Goal: Information Seeking & Learning: Understand process/instructions

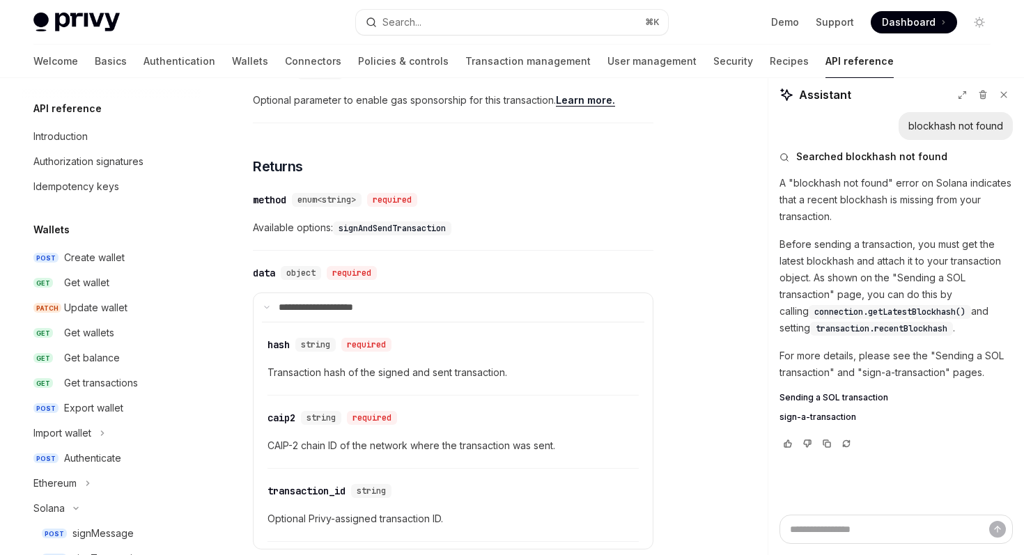
scroll to position [267, 0]
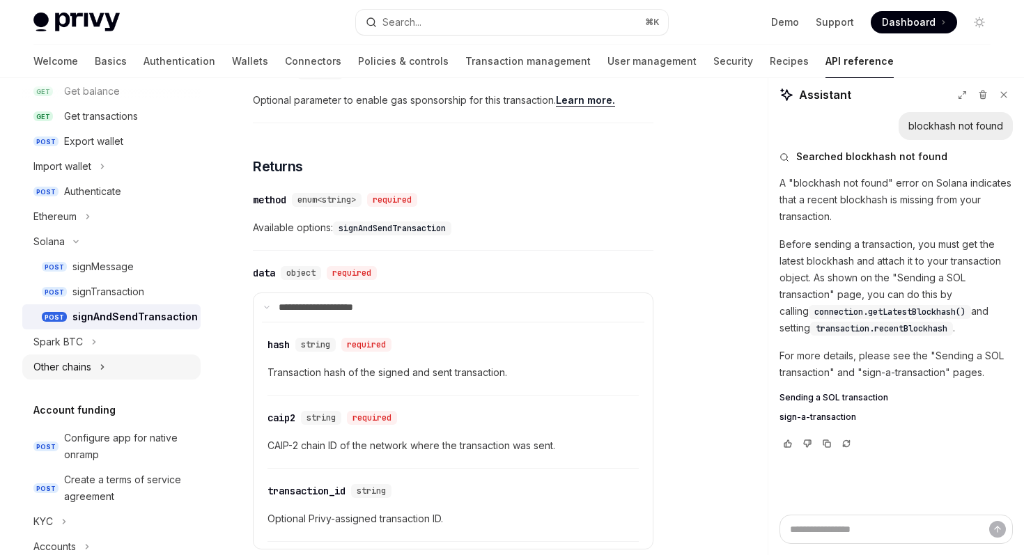
click at [109, 364] on button "Other chains" at bounding box center [111, 366] width 178 height 25
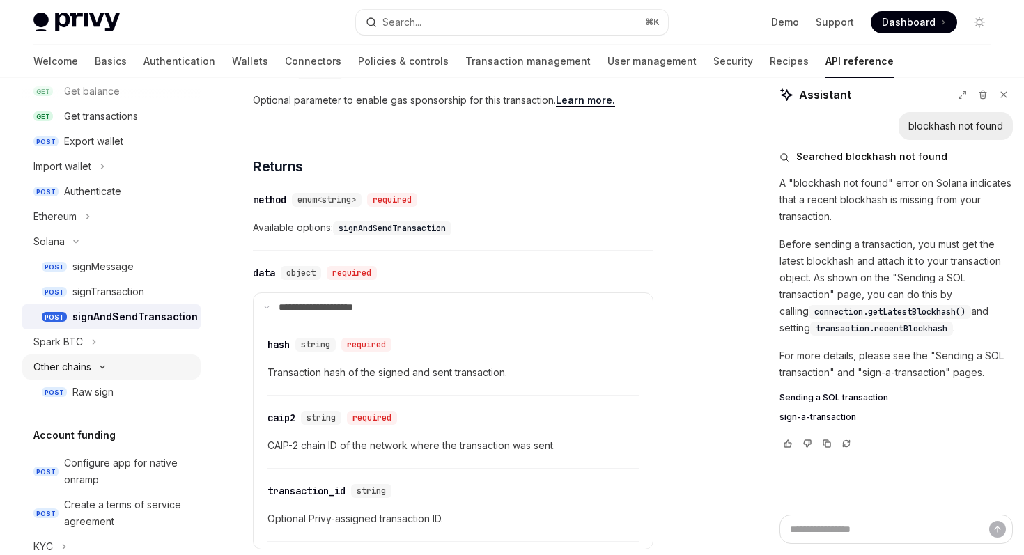
type textarea "*"
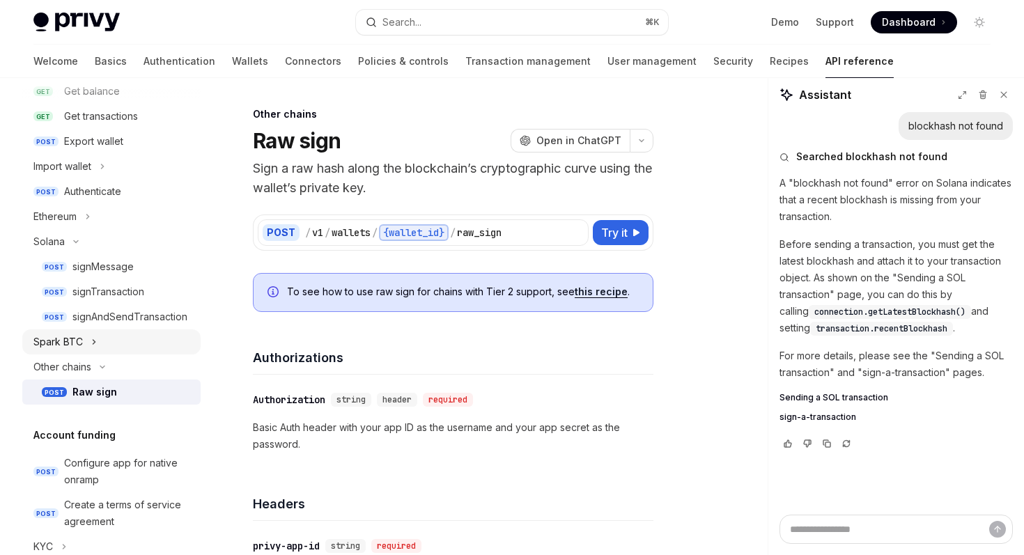
click at [130, 348] on button "Spark BTC" at bounding box center [111, 341] width 178 height 25
type textarea "*"
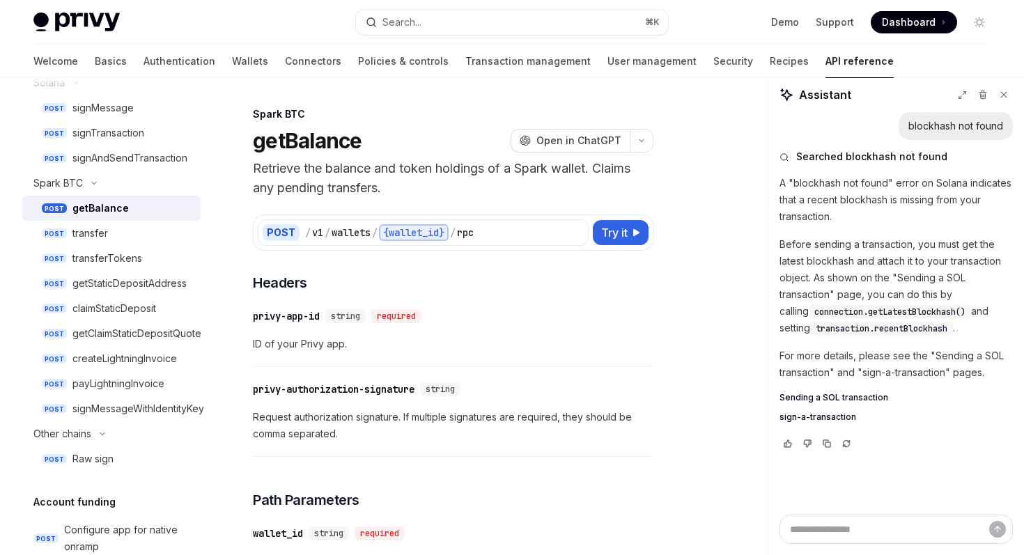
scroll to position [430, 0]
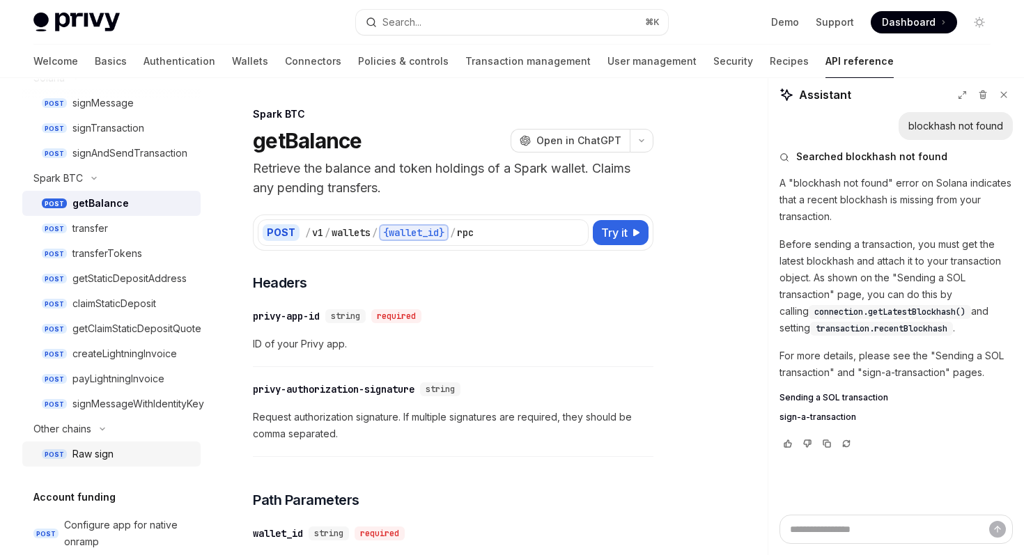
click at [140, 448] on div "Raw sign" at bounding box center [132, 454] width 120 height 17
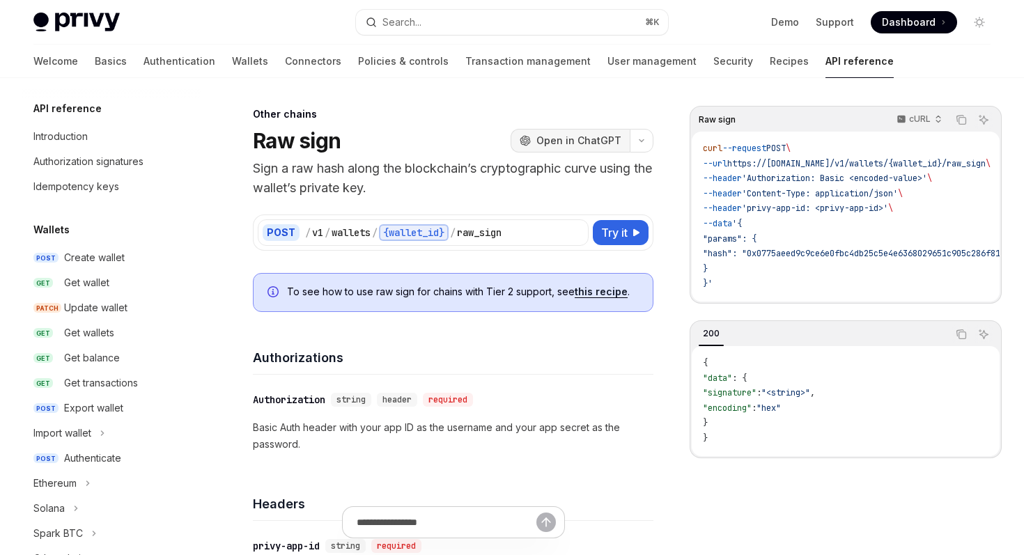
scroll to position [267, 0]
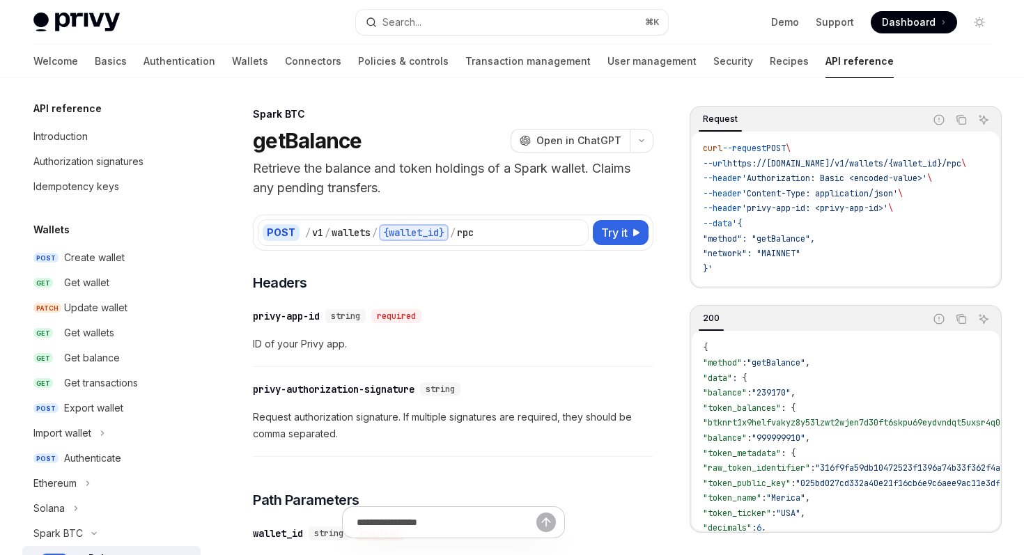
scroll to position [242, 0]
